Goal: Task Accomplishment & Management: Manage account settings

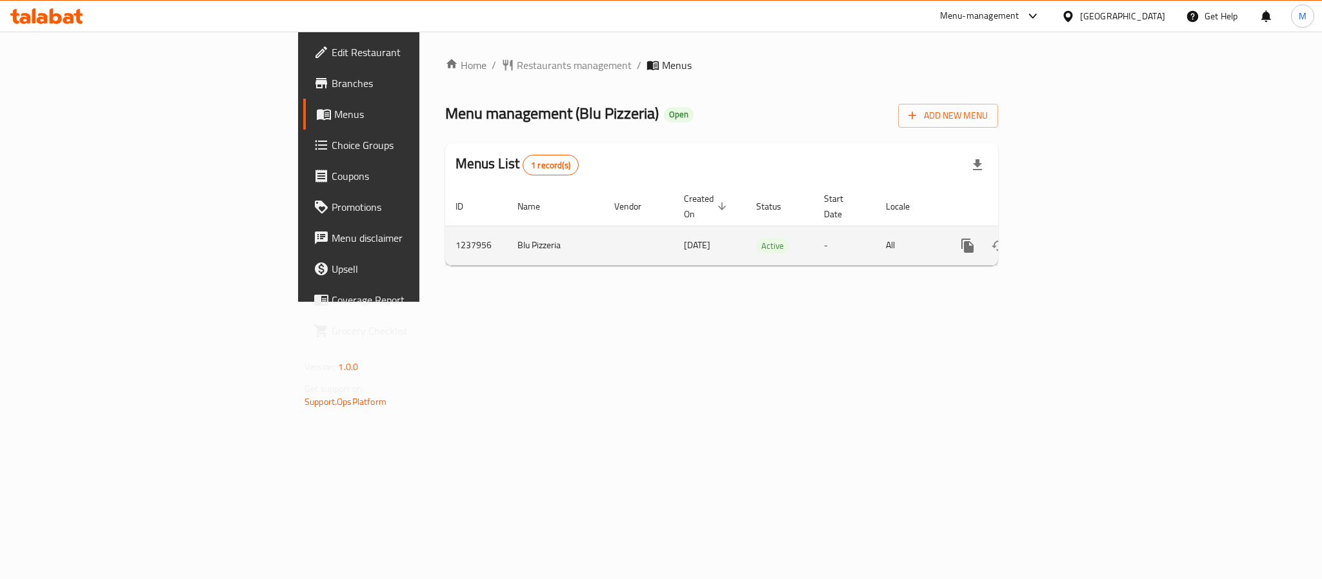
click at [1068, 238] on icon "enhanced table" at bounding box center [1060, 245] width 15 height 15
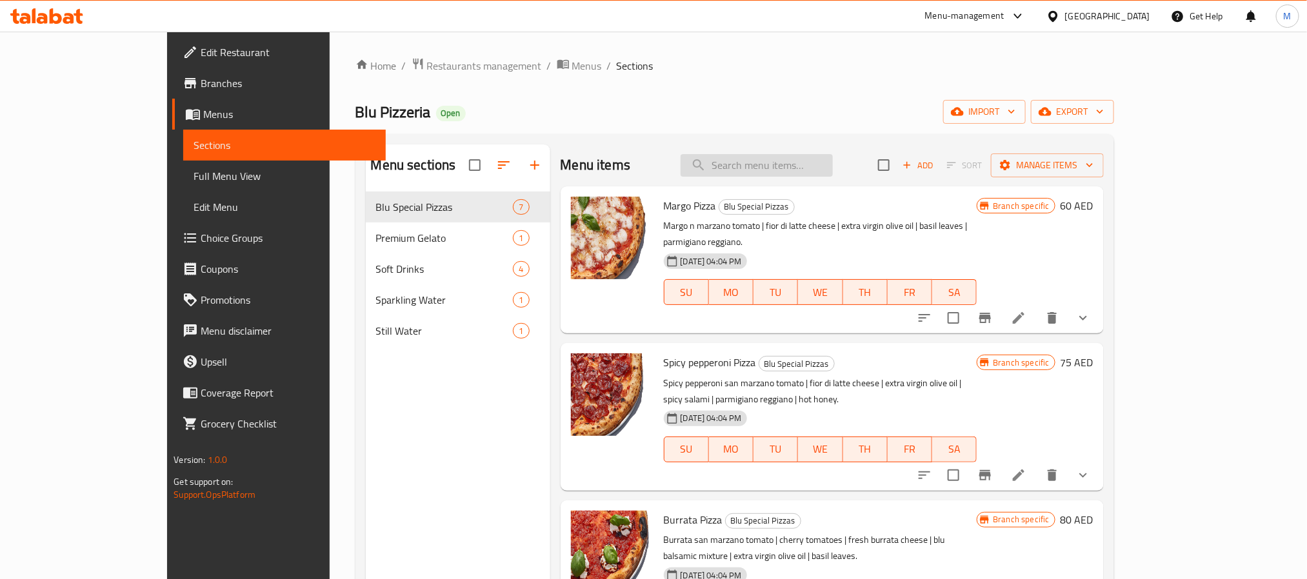
click at [761, 174] on input "search" at bounding box center [756, 165] width 152 height 23
paste input "Hot Honey"
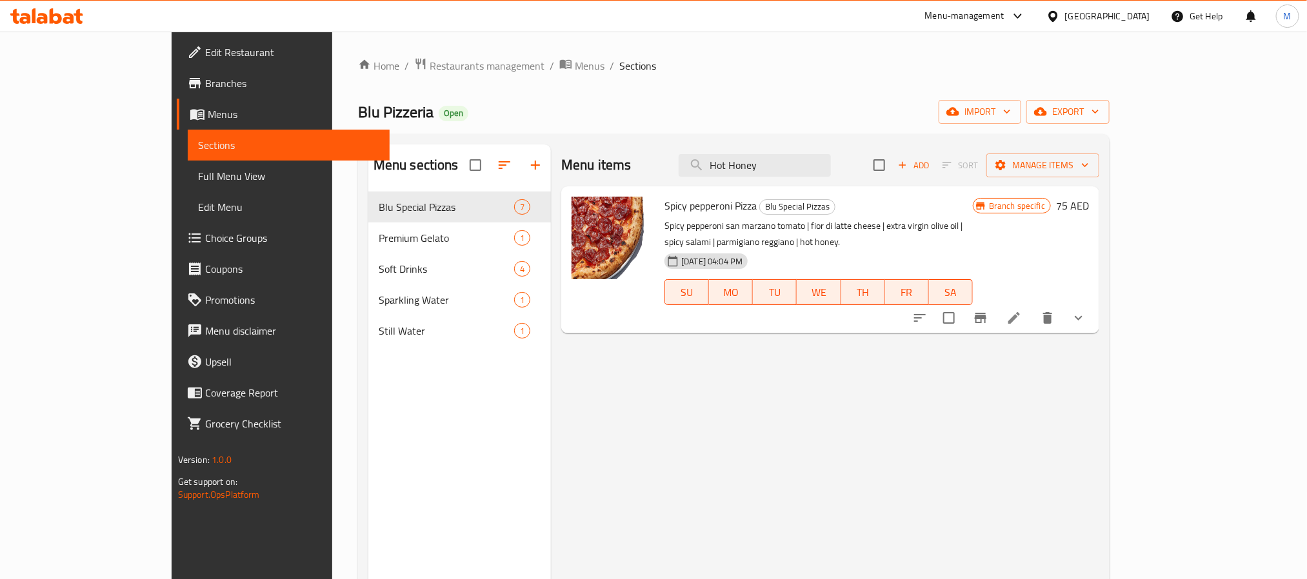
type input "Hot Honey"
click at [813, 109] on div "Blu Pizzeria Open import export" at bounding box center [733, 112] width 751 height 24
click at [831, 161] on input "Hot Honey" at bounding box center [755, 165] width 152 height 23
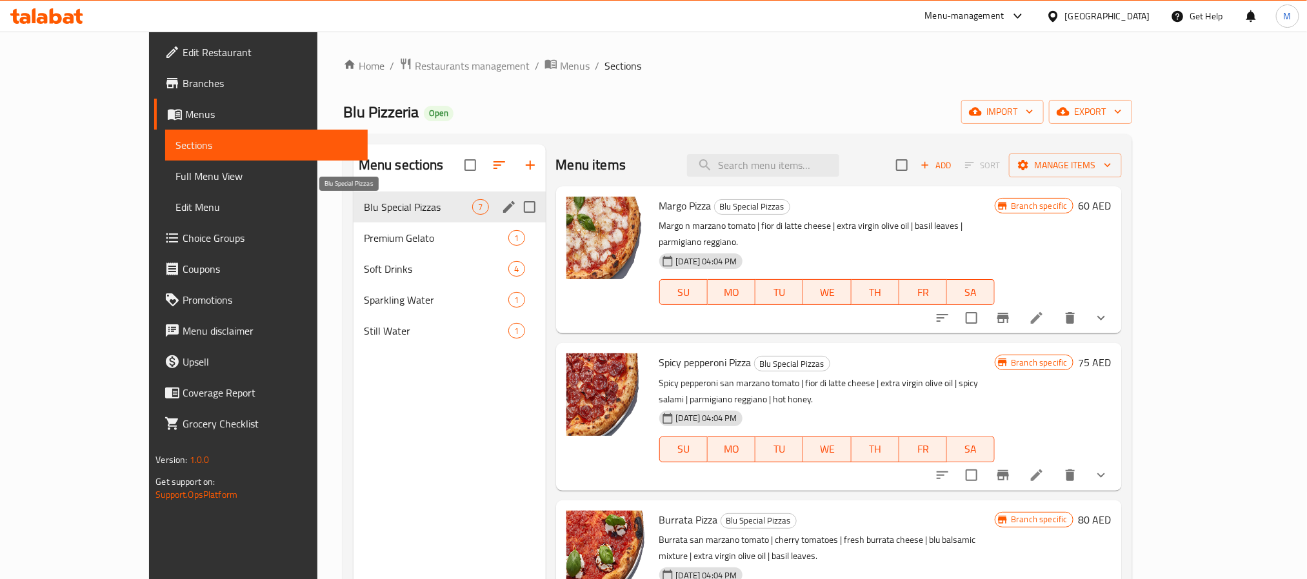
click at [373, 213] on span "Blu Special Pizzas" at bounding box center [418, 206] width 109 height 15
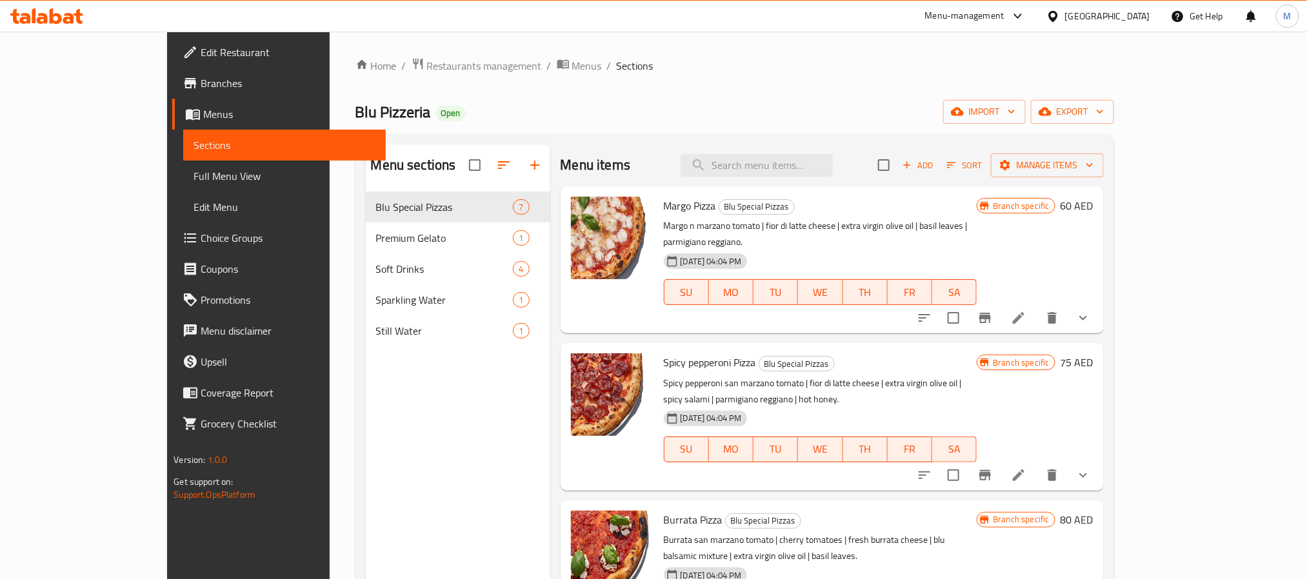
click at [951, 145] on div "Menu items Add Sort Manage items" at bounding box center [832, 165] width 543 height 42
click at [790, 164] on input "search" at bounding box center [756, 165] width 152 height 23
type input "hot"
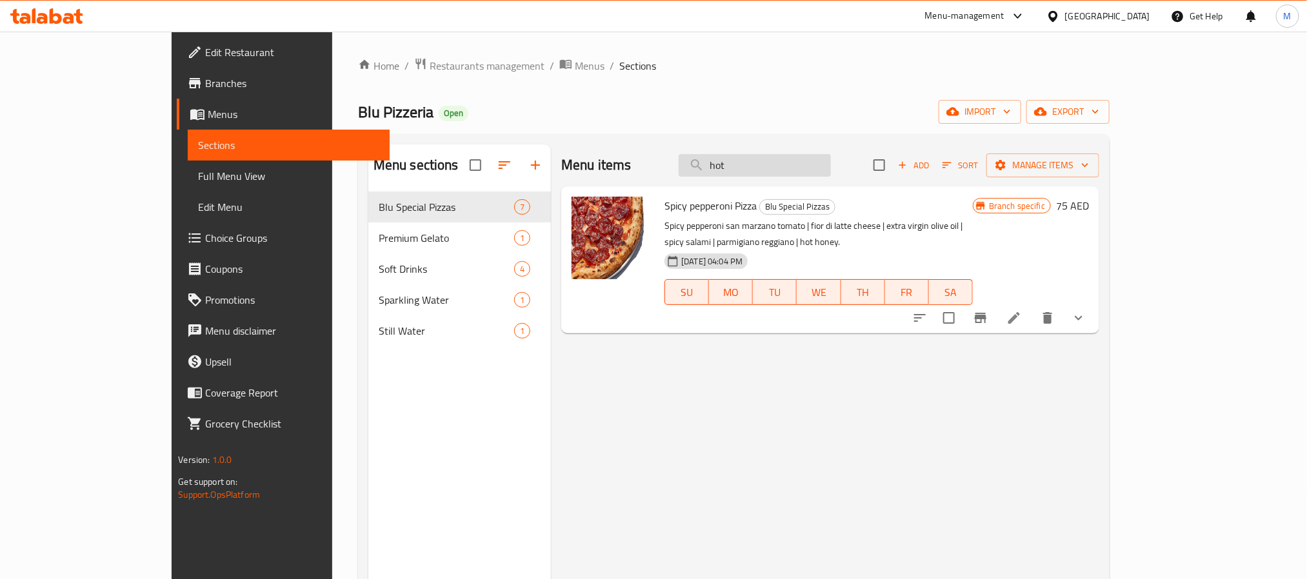
click at [807, 168] on input "hot" at bounding box center [755, 165] width 152 height 23
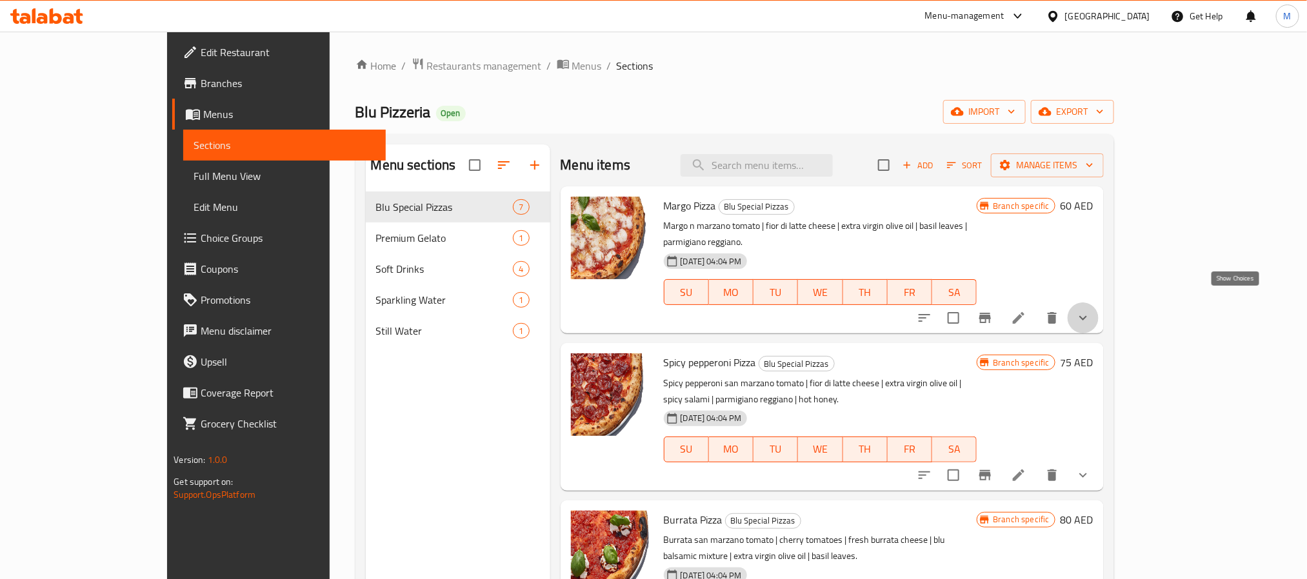
click at [1091, 310] on icon "show more" at bounding box center [1082, 317] width 15 height 15
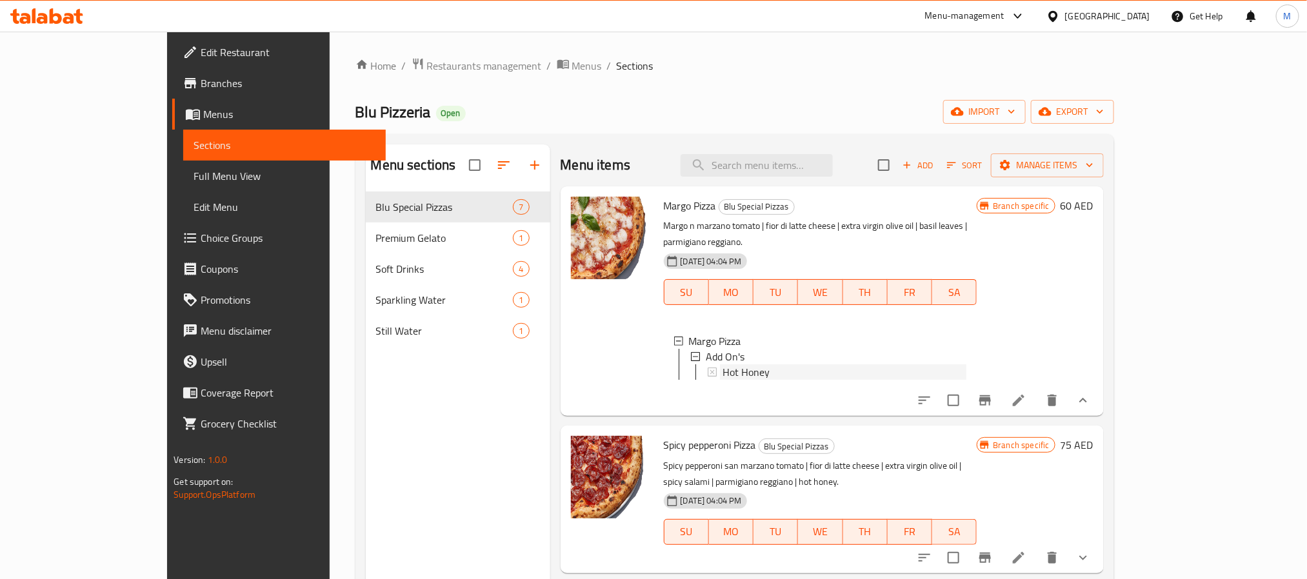
click at [724, 364] on span "Hot Honey" at bounding box center [745, 371] width 47 height 15
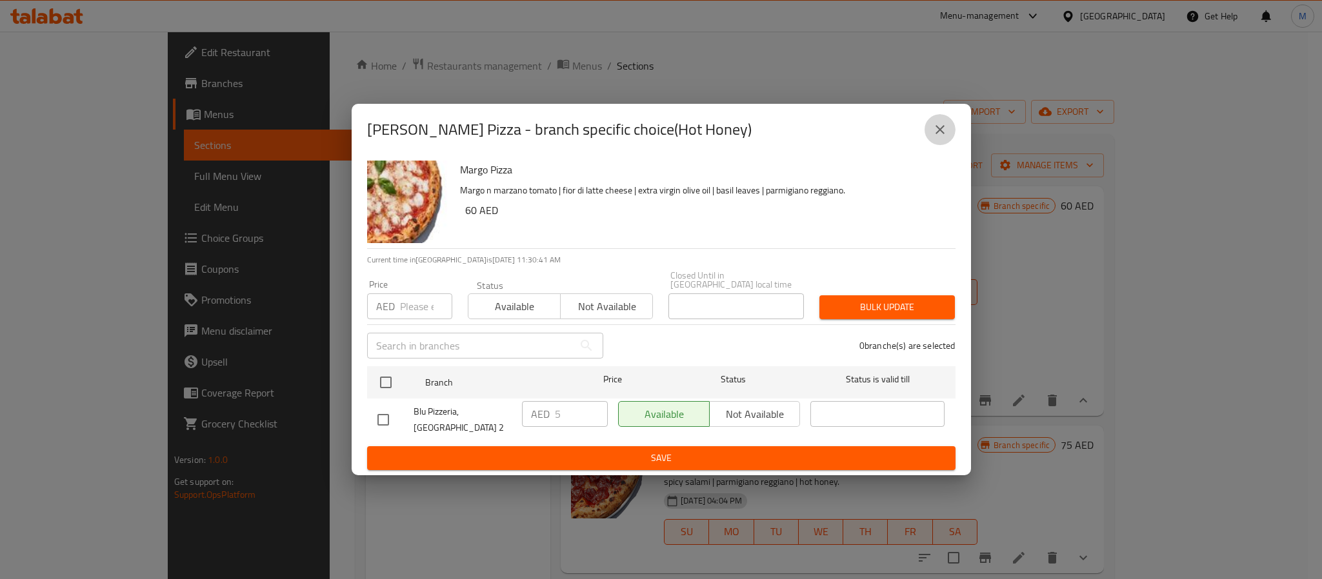
click at [942, 130] on icon "close" at bounding box center [939, 129] width 15 height 15
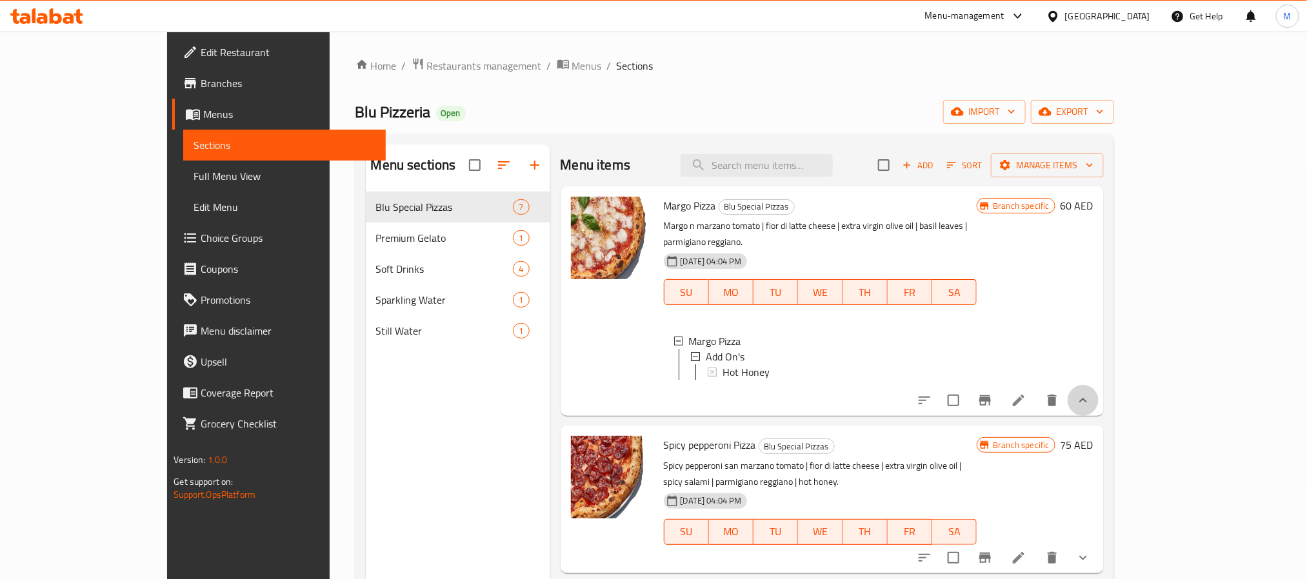
click at [1091, 401] on icon "show more" at bounding box center [1082, 400] width 15 height 15
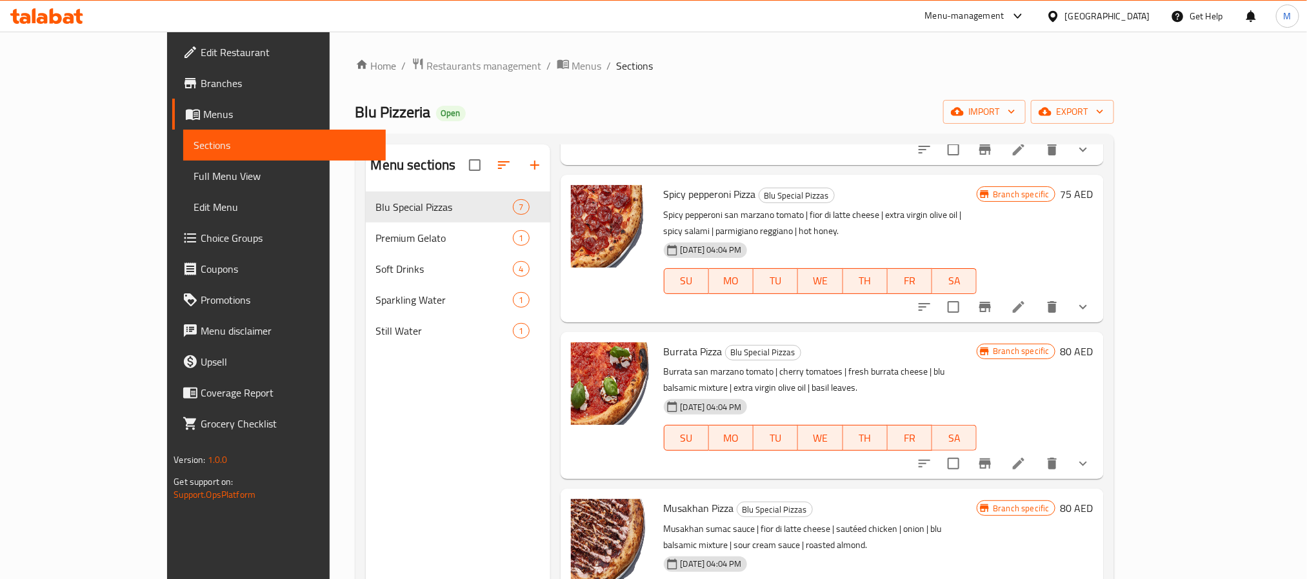
scroll to position [438, 0]
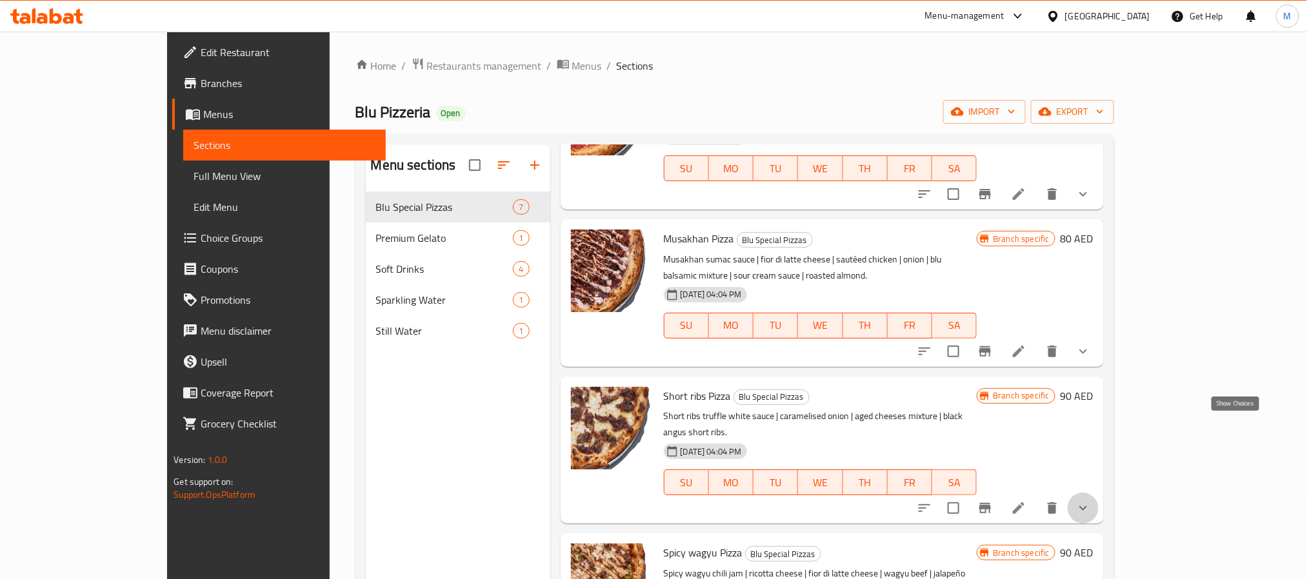
click at [1091, 501] on icon "show more" at bounding box center [1082, 508] width 15 height 15
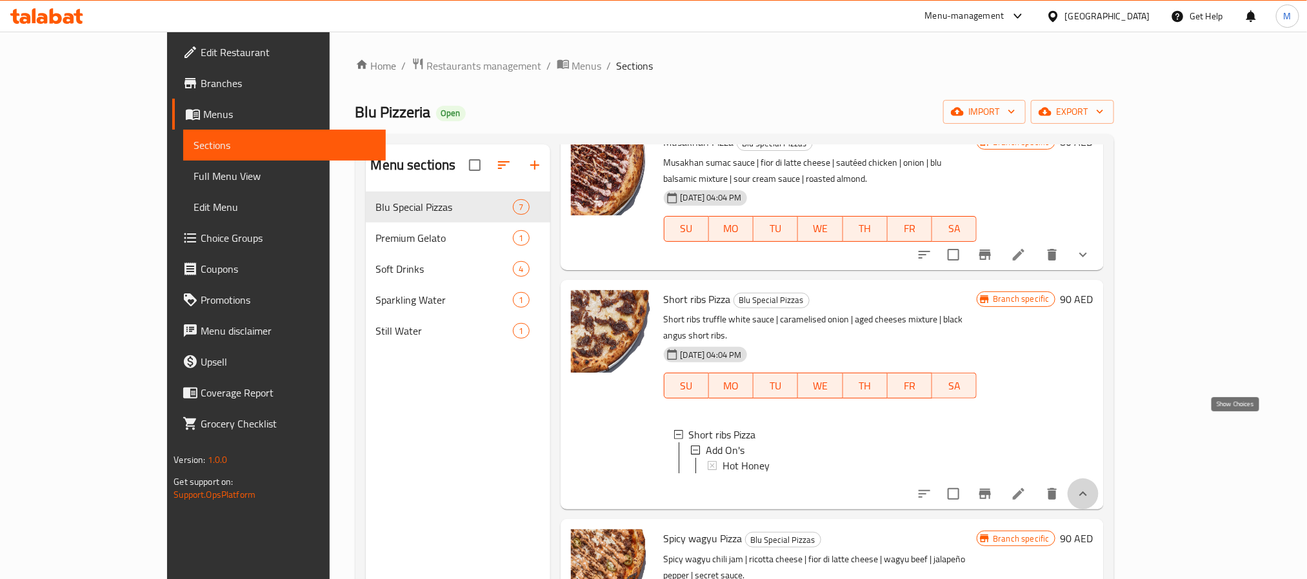
click at [1087, 491] on icon "show more" at bounding box center [1083, 493] width 8 height 5
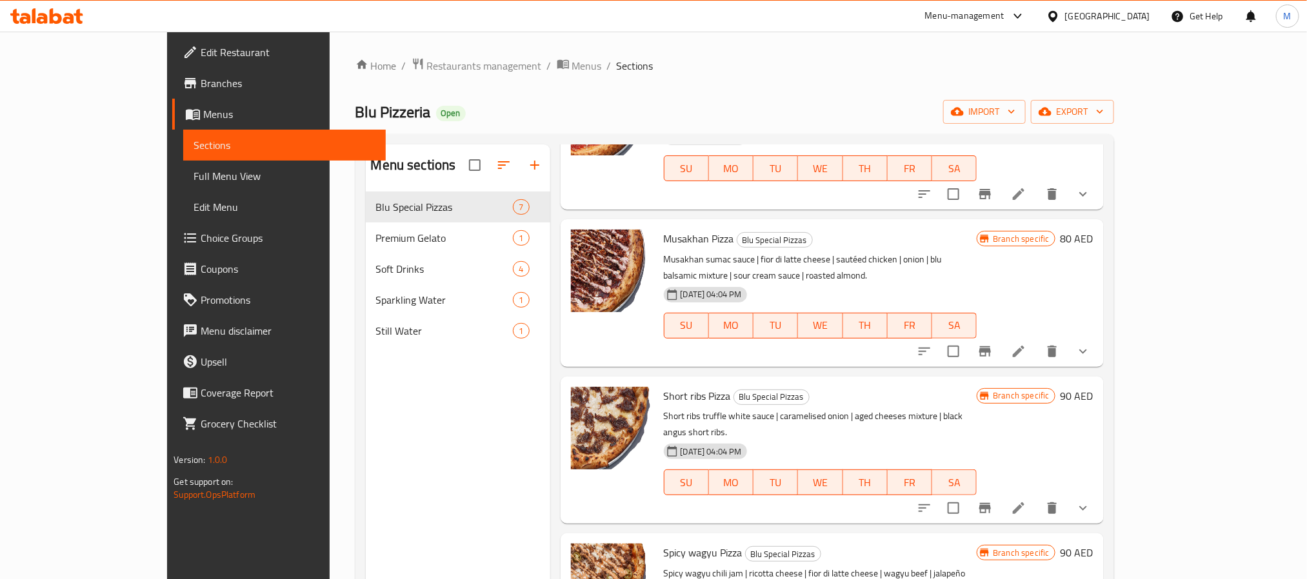
scroll to position [0, 0]
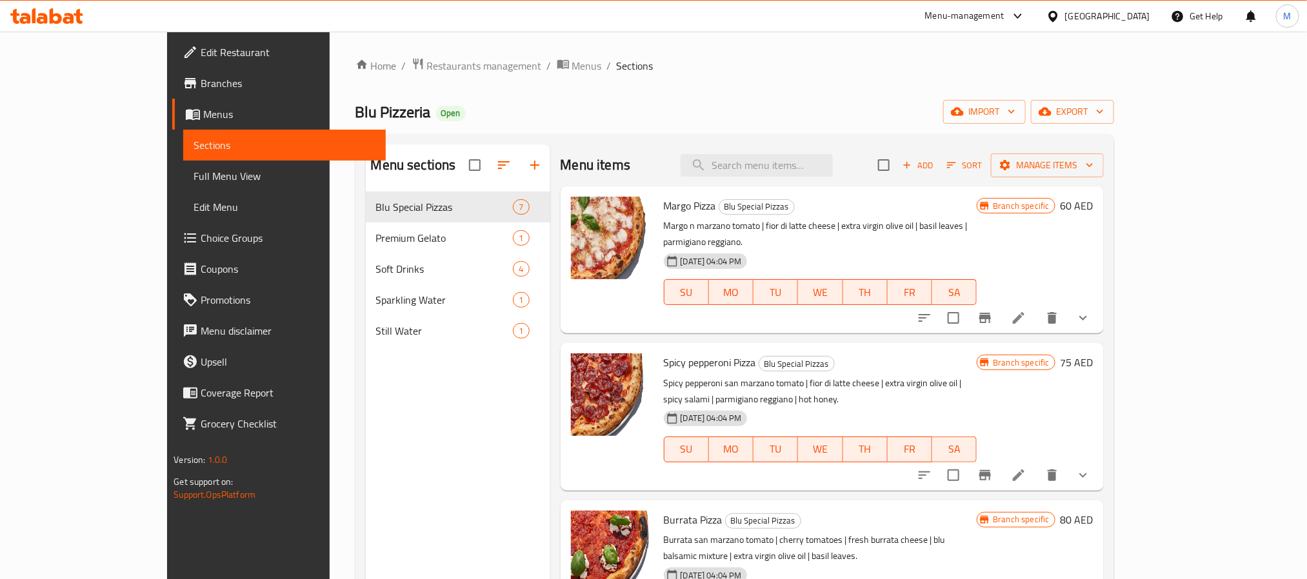
click at [1091, 468] on icon "show more" at bounding box center [1082, 475] width 15 height 15
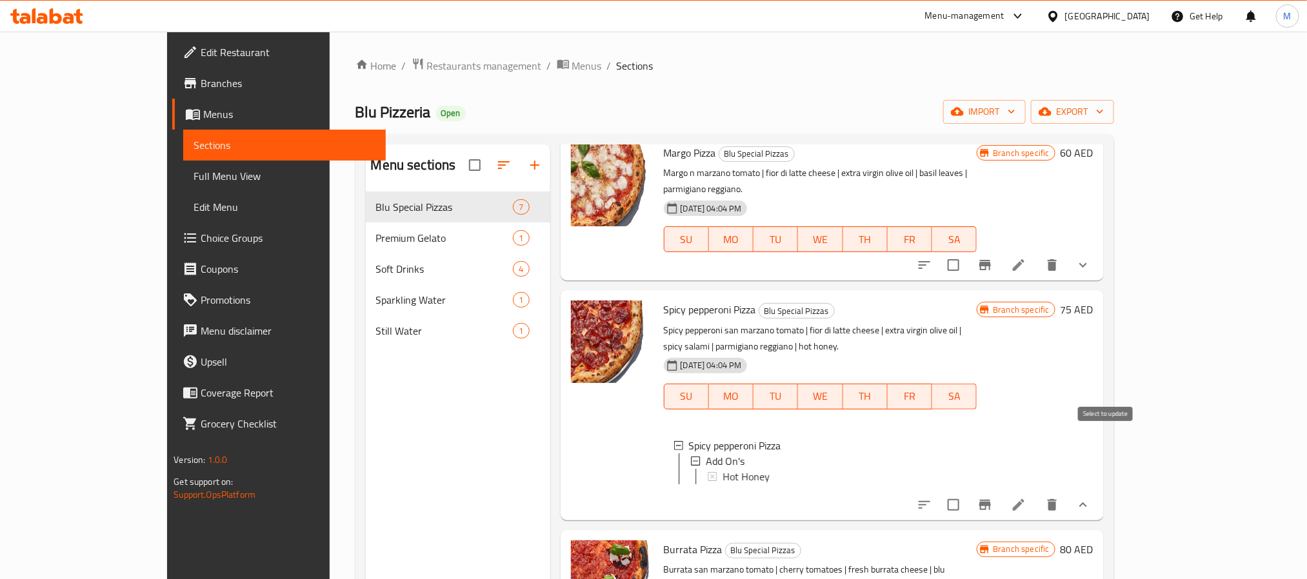
scroll to position [97, 0]
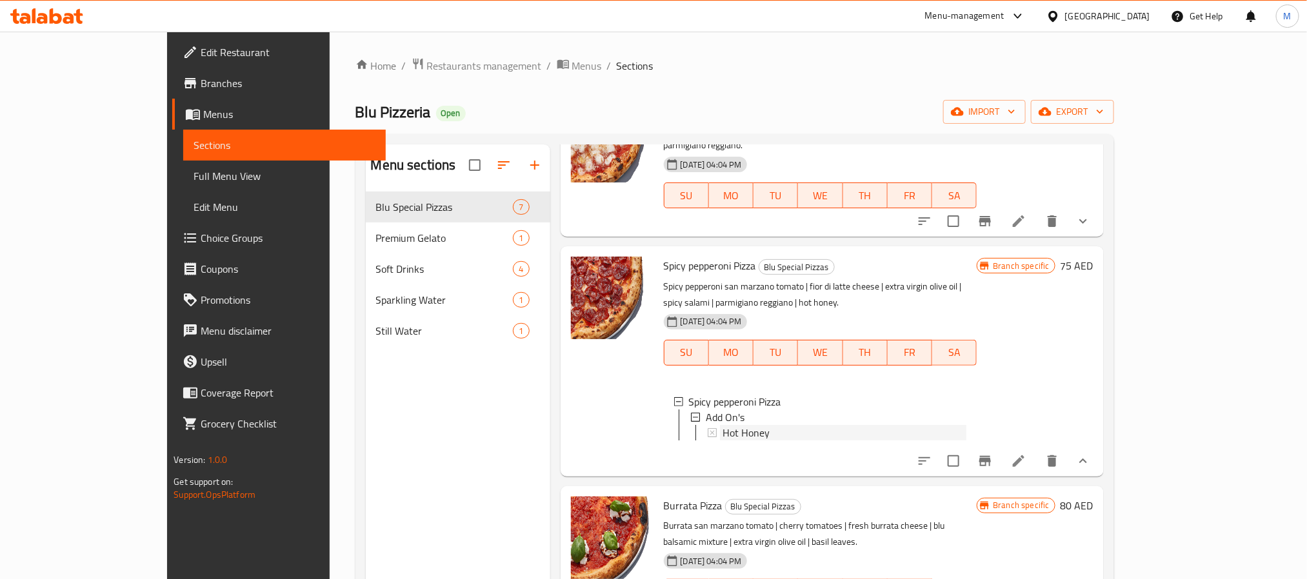
click at [722, 425] on span "Hot Honey" at bounding box center [745, 432] width 47 height 15
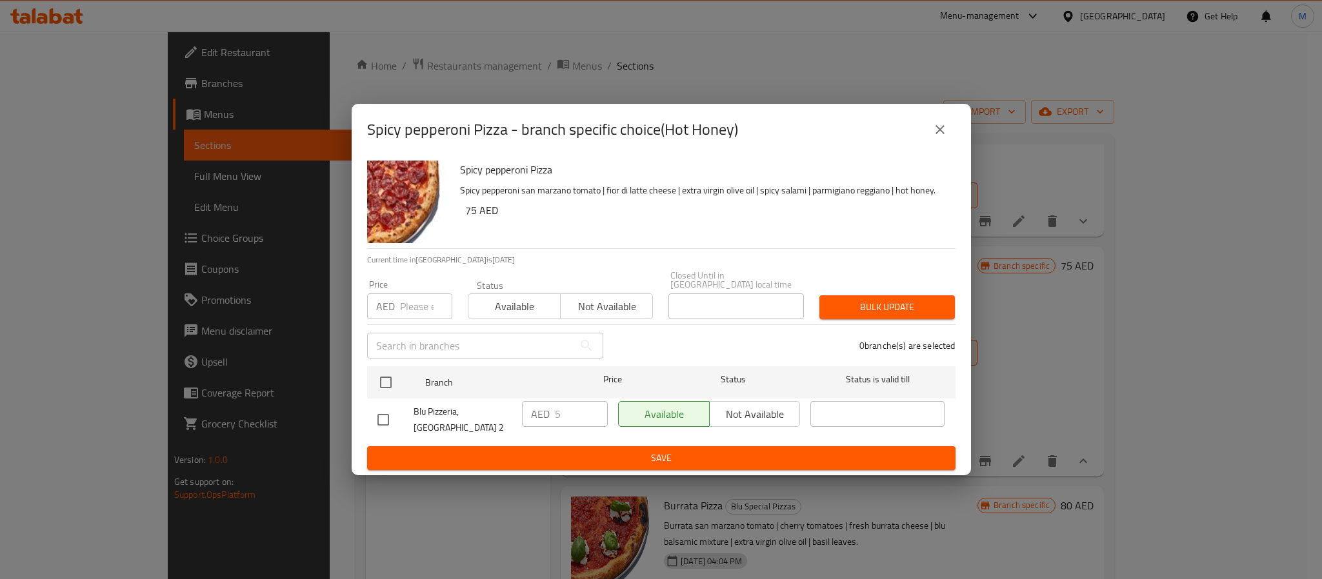
click at [939, 138] on button "close" at bounding box center [939, 129] width 31 height 31
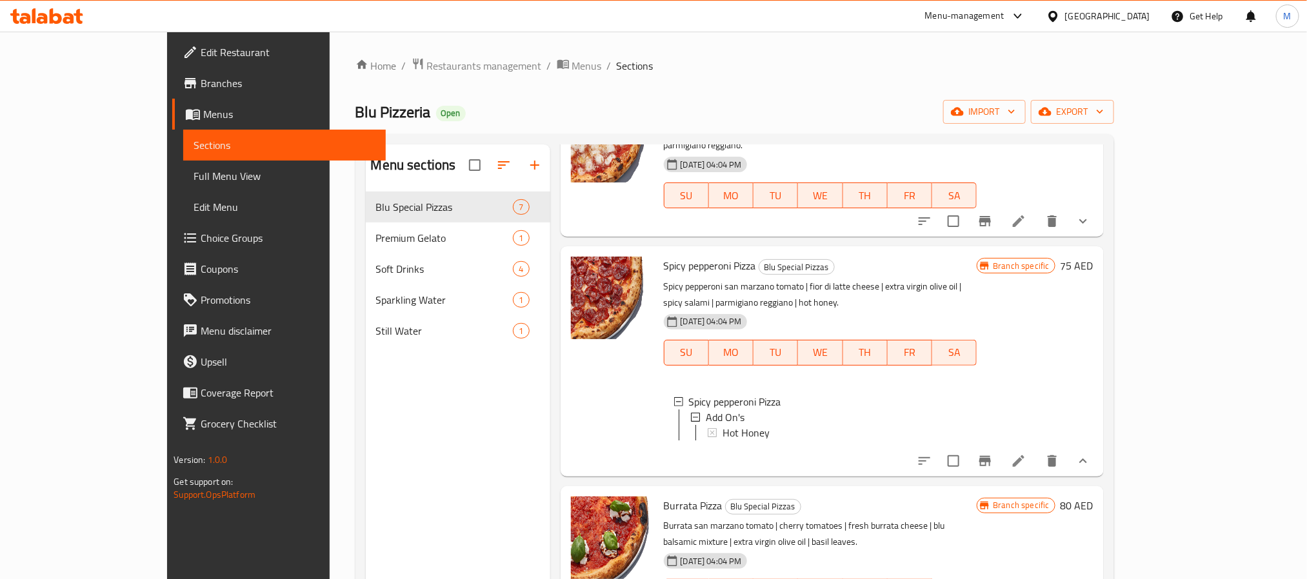
click at [1099, 17] on div "[GEOGRAPHIC_DATA]" at bounding box center [1107, 16] width 85 height 14
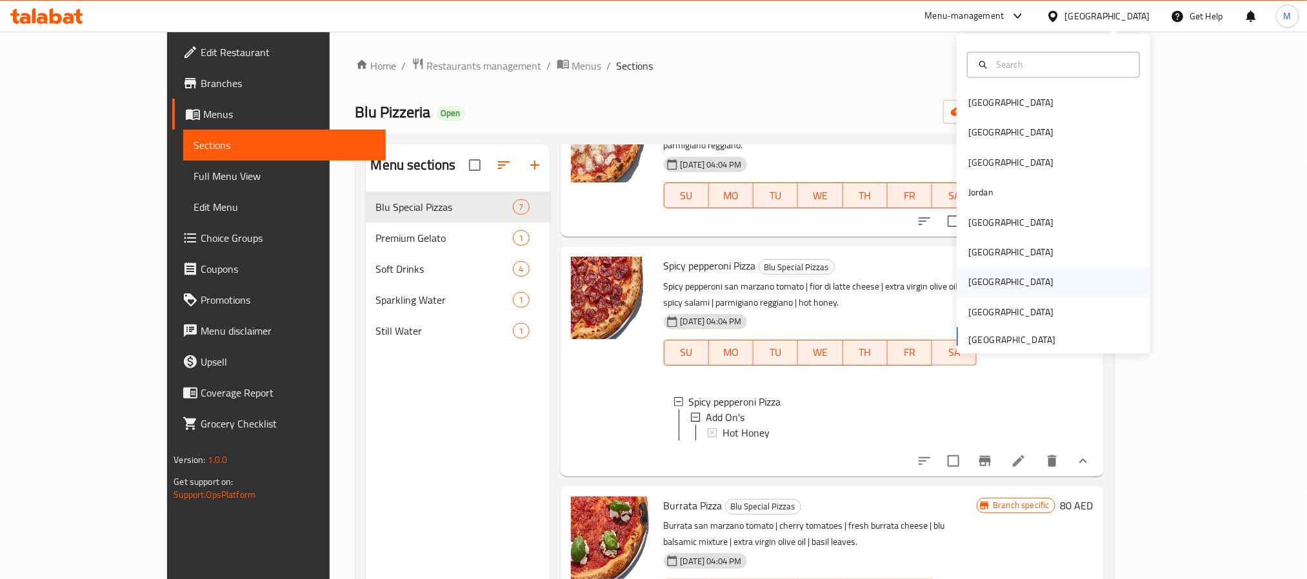
click at [983, 275] on div "[GEOGRAPHIC_DATA]" at bounding box center [1011, 283] width 106 height 30
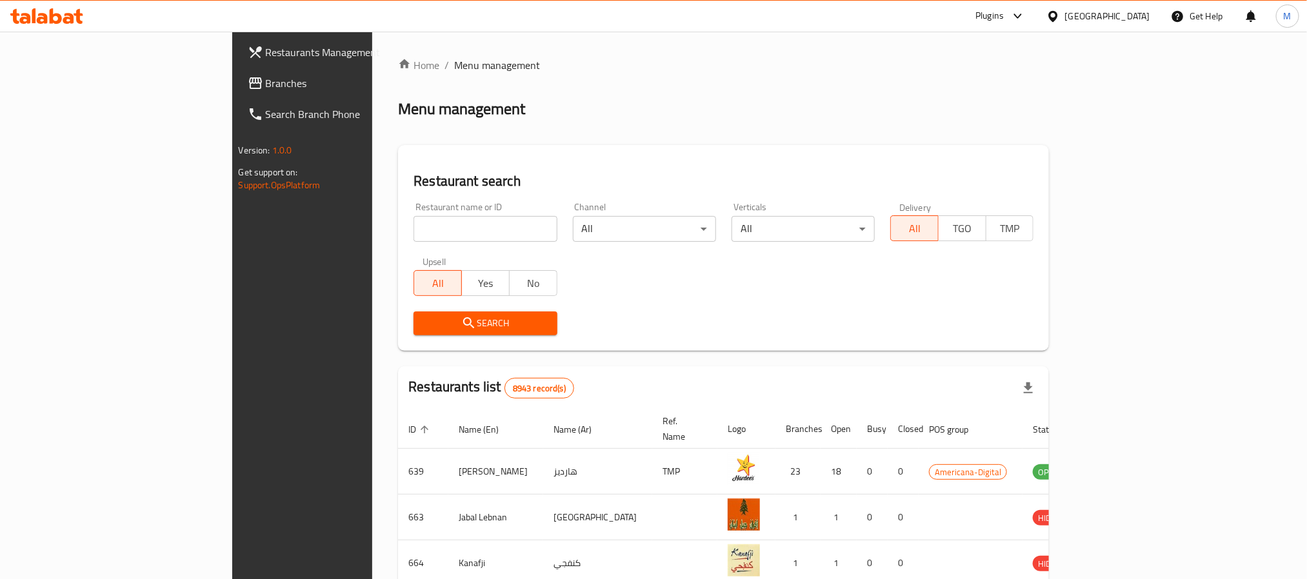
click at [266, 83] on span "Branches" at bounding box center [353, 82] width 174 height 15
